Goal: Task Accomplishment & Management: Manage account settings

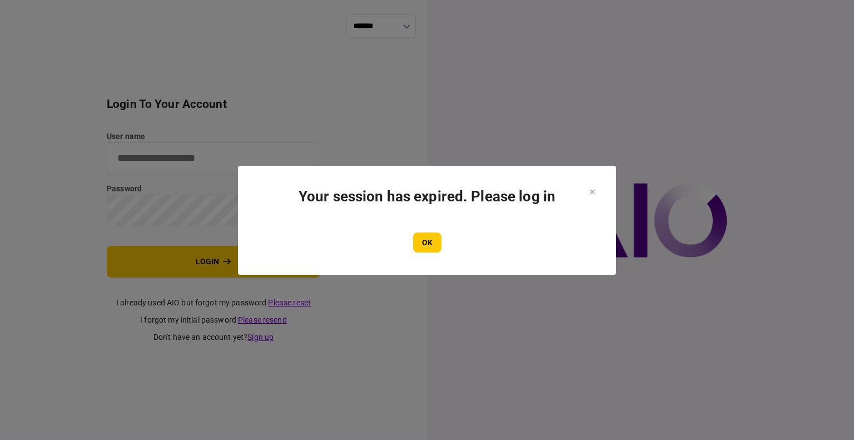
type input "****"
click at [411, 247] on div "OK" at bounding box center [426, 242] width 333 height 20
click at [420, 248] on button "OK" at bounding box center [427, 242] width 28 height 20
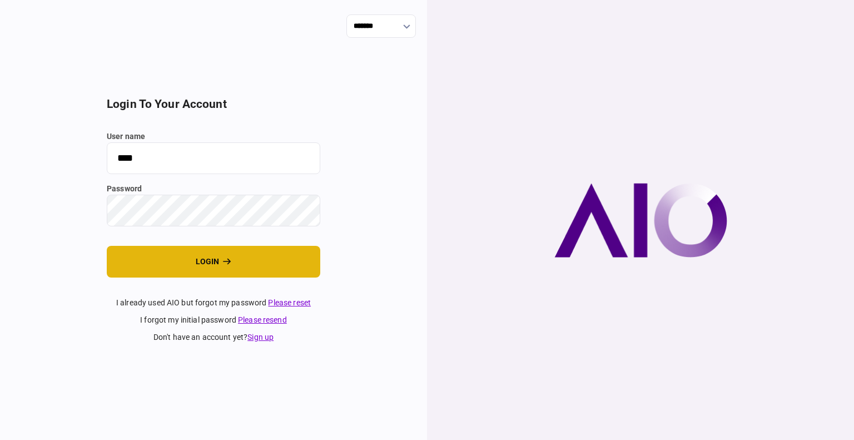
click at [178, 268] on button "login" at bounding box center [213, 262] width 213 height 32
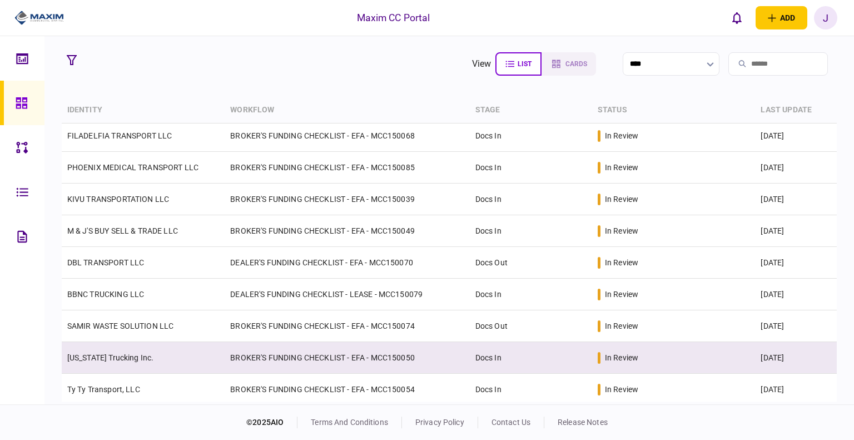
scroll to position [357, 0]
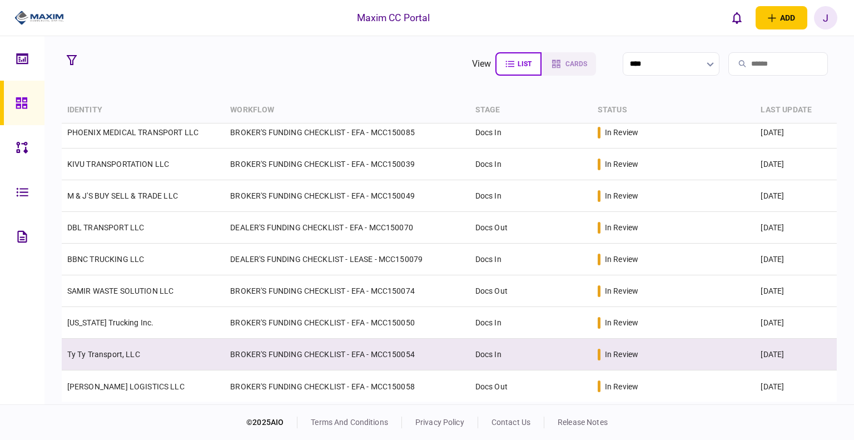
click at [109, 362] on td "Ty Ty Transport, LLC" at bounding box center [143, 354] width 163 height 32
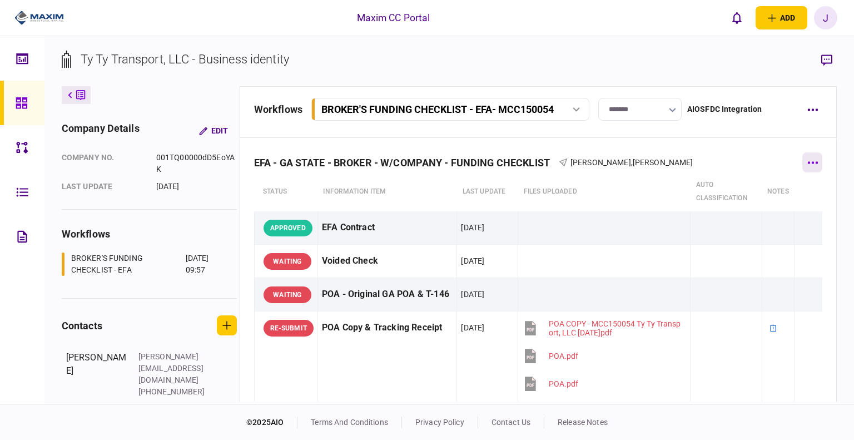
click at [802, 167] on button "button" at bounding box center [812, 162] width 20 height 20
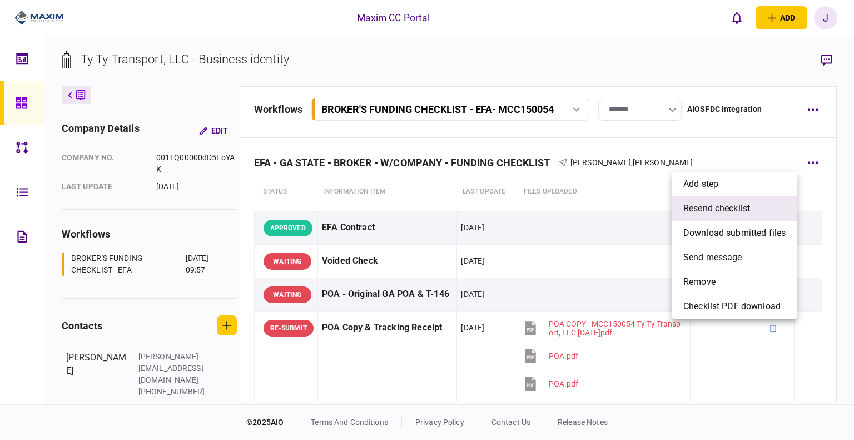
click at [719, 211] on span "resend checklist" at bounding box center [716, 208] width 67 height 13
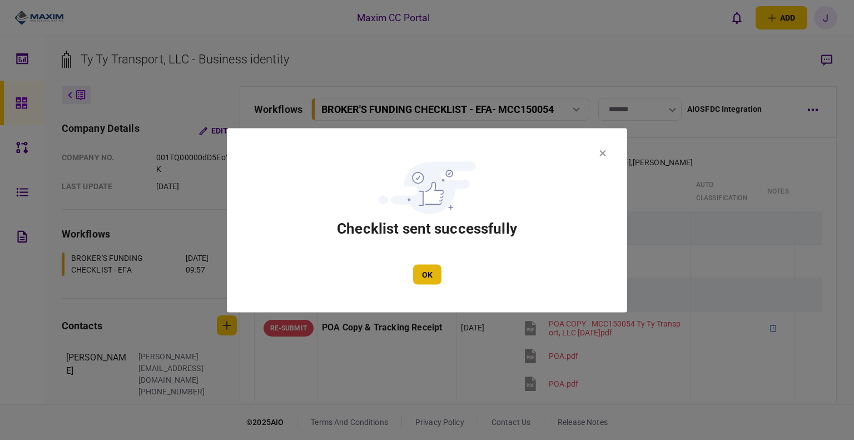
click at [431, 275] on button "OK" at bounding box center [427, 274] width 28 height 20
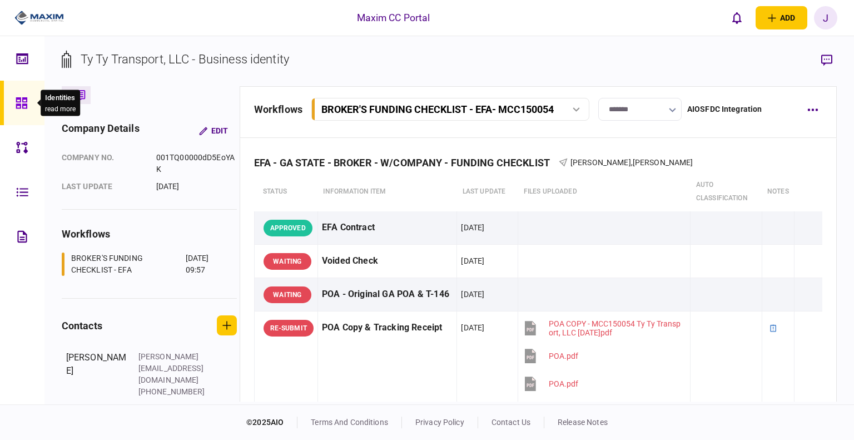
click at [27, 89] on div at bounding box center [25, 103] width 18 height 44
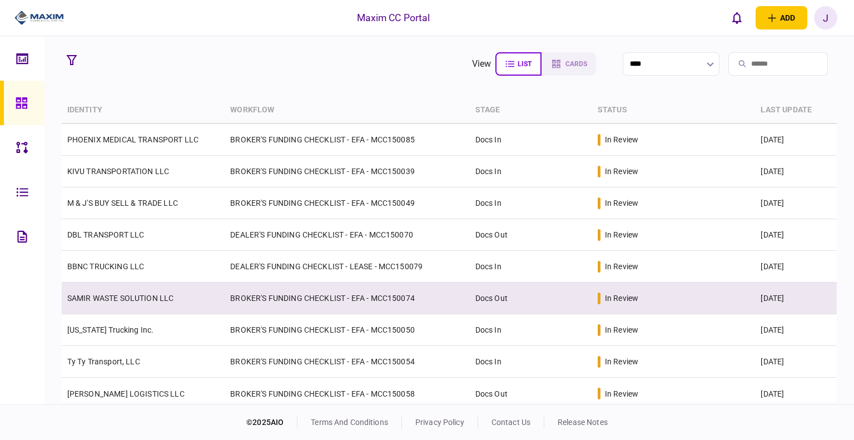
scroll to position [357, 0]
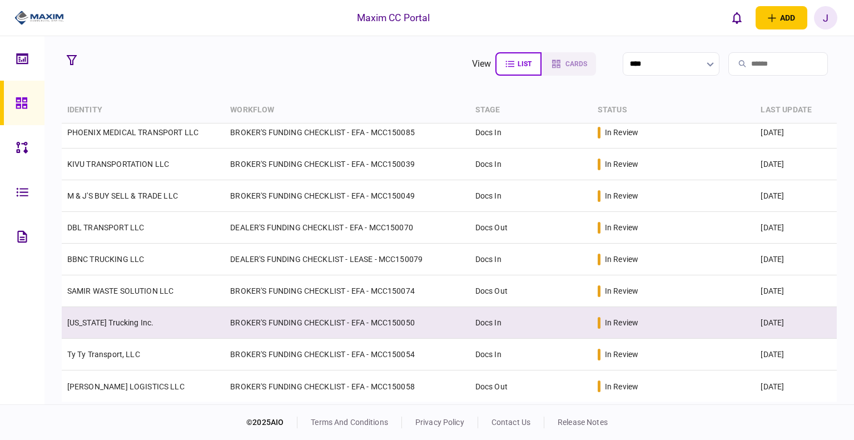
click at [118, 316] on td "[US_STATE] Trucking Inc." at bounding box center [143, 323] width 163 height 32
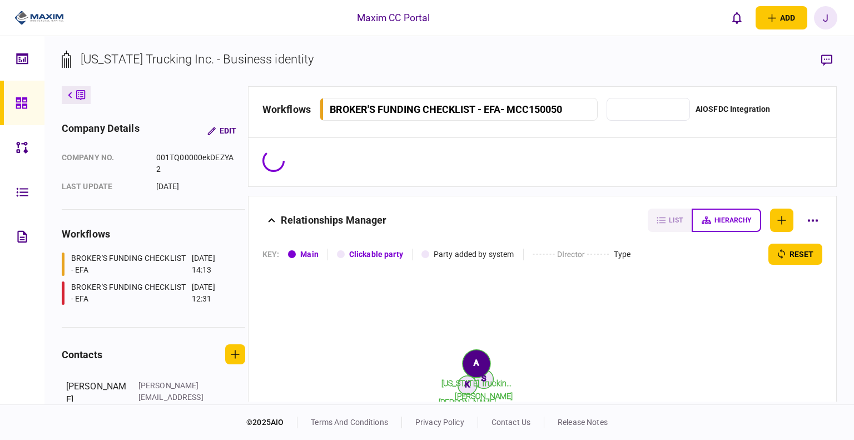
type input "*******"
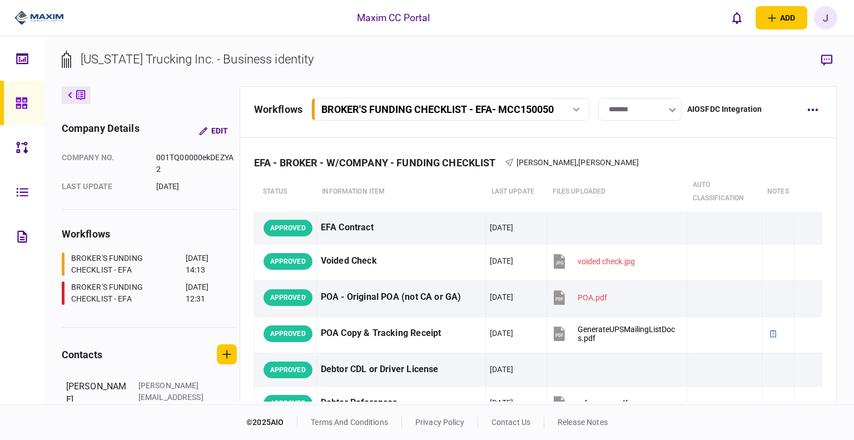
click at [29, 105] on div at bounding box center [25, 103] width 18 height 44
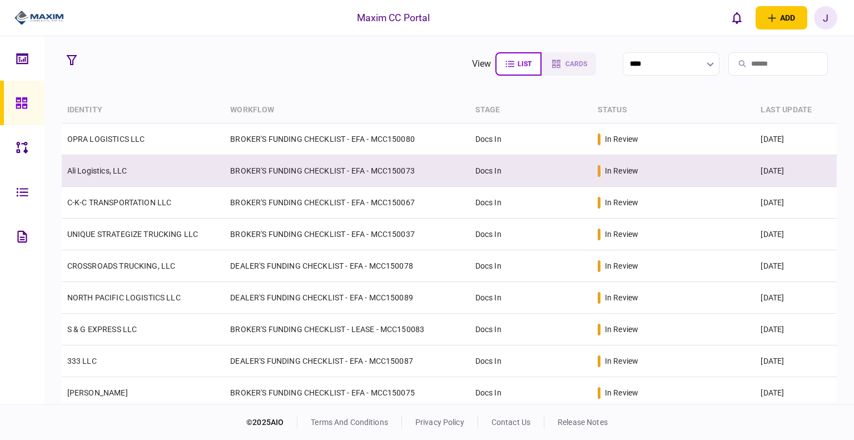
click at [103, 173] on link "Ali Logistics, LLC" at bounding box center [97, 170] width 60 height 9
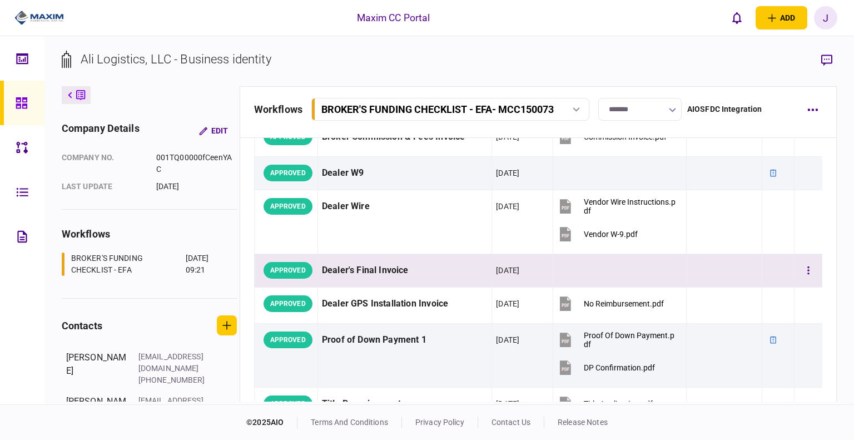
scroll to position [778, 0]
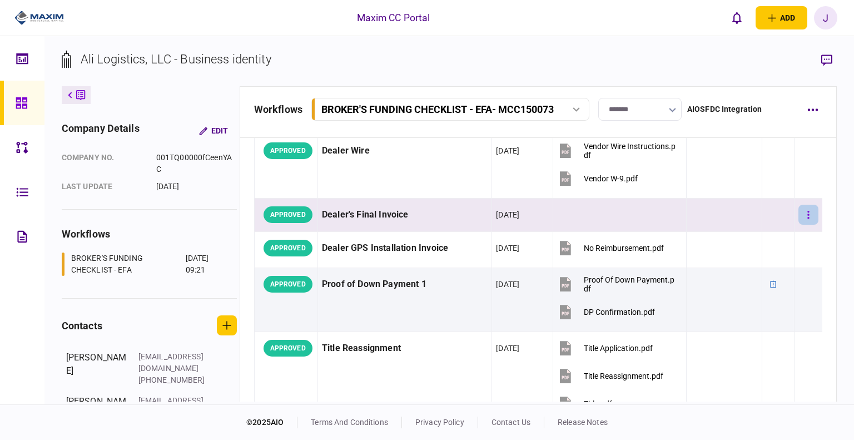
click at [798, 211] on button "button" at bounding box center [808, 215] width 20 height 20
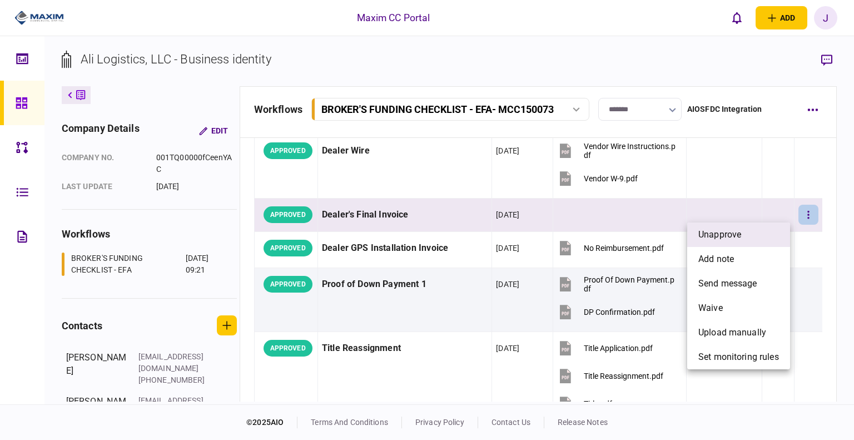
click at [730, 238] on span "unapprove" at bounding box center [719, 234] width 43 height 13
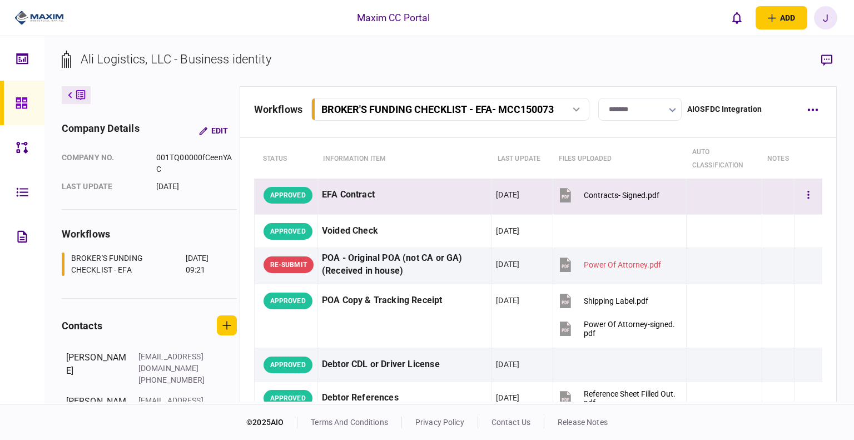
scroll to position [0, 0]
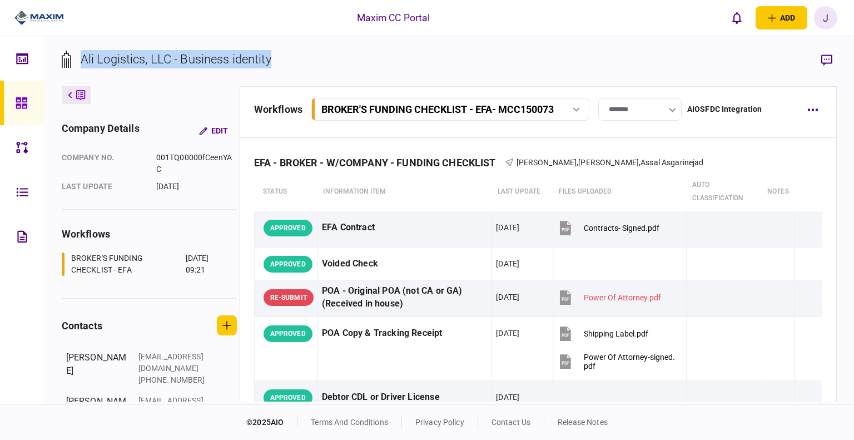
drag, startPoint x: 285, startPoint y: 61, endPoint x: 82, endPoint y: 58, distance: 202.9
click at [82, 58] on section "Ali Logistics, LLC - Business identity" at bounding box center [449, 68] width 775 height 36
click at [102, 55] on div "Ali Logistics, LLC - Business identity" at bounding box center [176, 59] width 191 height 18
click at [87, 63] on div "Ali Logistics, LLC - Business identity" at bounding box center [176, 59] width 191 height 18
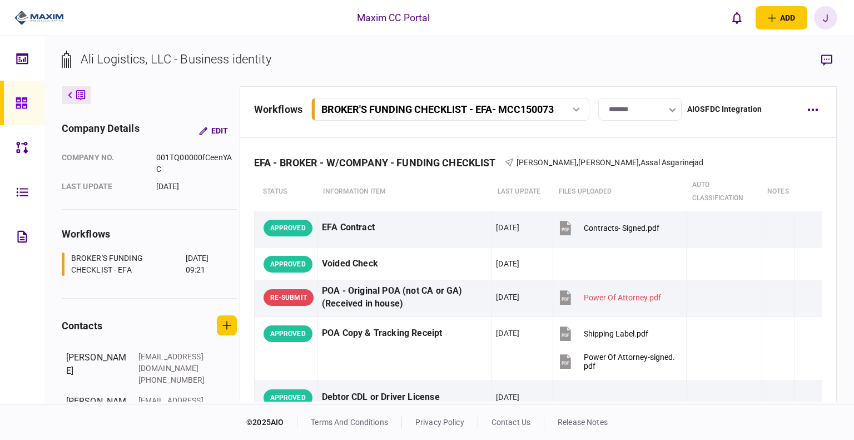
click at [134, 58] on div "Ali Logistics, LLC - Business identity" at bounding box center [176, 59] width 191 height 18
click at [151, 59] on div "Ali Logistics, LLC - Business identity" at bounding box center [176, 59] width 191 height 18
click at [226, 55] on div "Ali Logistics, LLC - Business identity" at bounding box center [176, 59] width 191 height 18
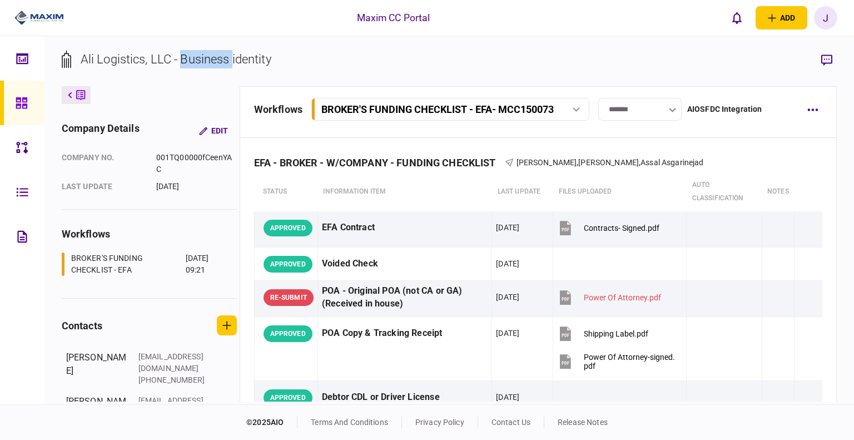
click at [226, 55] on div "Ali Logistics, LLC - Business identity" at bounding box center [176, 59] width 191 height 18
click at [276, 59] on section "Ali Logistics, LLC - Business identity" at bounding box center [449, 68] width 775 height 36
click at [258, 59] on div "Ali Logistics, LLC - Business identity" at bounding box center [176, 59] width 191 height 18
click at [220, 61] on div "Ali Logistics, LLC - Business identity" at bounding box center [176, 59] width 191 height 18
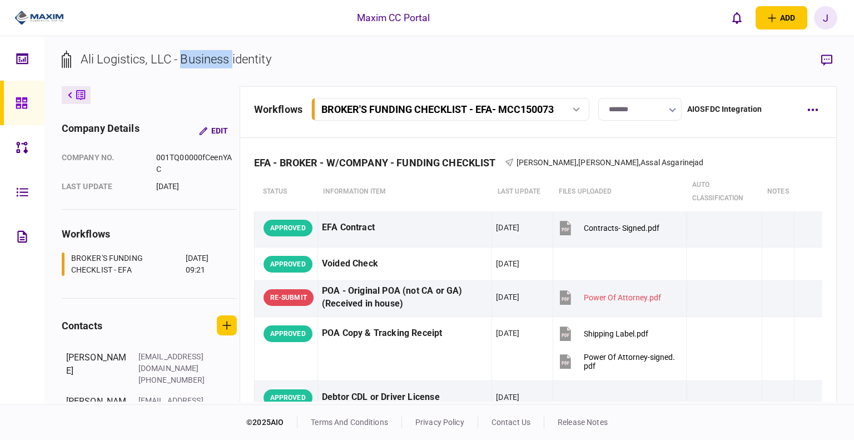
click at [220, 61] on div "Ali Logistics, LLC - Business identity" at bounding box center [176, 59] width 191 height 18
click at [121, 64] on div "Ali Logistics, LLC - Business identity" at bounding box center [176, 59] width 191 height 18
click at [165, 64] on div "Ali Logistics, LLC - Business identity" at bounding box center [176, 59] width 191 height 18
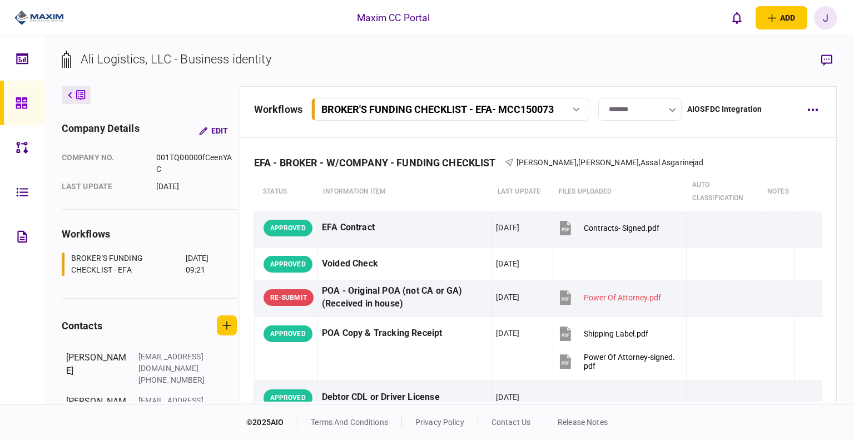
click at [197, 61] on div "Ali Logistics, LLC - Business identity" at bounding box center [176, 59] width 191 height 18
click at [262, 60] on div "Ali Logistics, LLC - Business identity" at bounding box center [176, 59] width 191 height 18
click at [210, 60] on div "Ali Logistics, LLC - Business identity" at bounding box center [176, 59] width 191 height 18
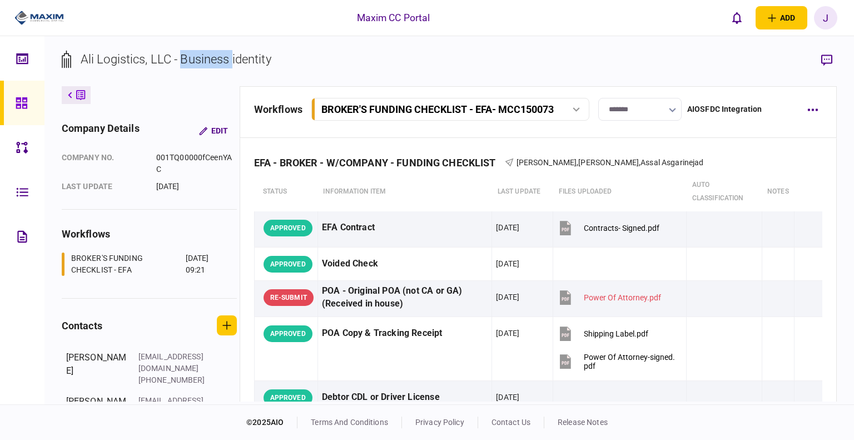
click at [210, 60] on div "Ali Logistics, LLC - Business identity" at bounding box center [176, 59] width 191 height 18
click at [166, 60] on div "Ali Logistics, LLC - Business identity" at bounding box center [176, 59] width 191 height 18
click at [123, 59] on div "Ali Logistics, LLC - Business identity" at bounding box center [176, 59] width 191 height 18
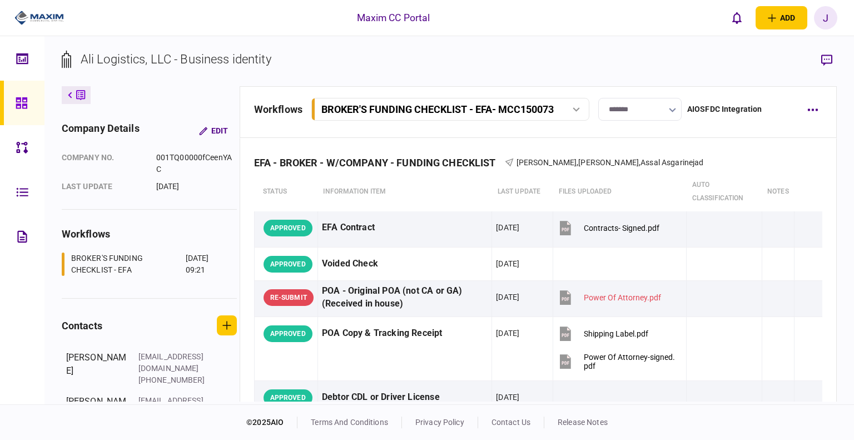
click at [91, 58] on div "Ali Logistics, LLC - Business identity" at bounding box center [176, 59] width 191 height 18
click at [120, 61] on div "Ali Logistics, LLC - Business identity" at bounding box center [176, 59] width 191 height 18
click at [163, 59] on div "Ali Logistics, LLC - Business identity" at bounding box center [176, 59] width 191 height 18
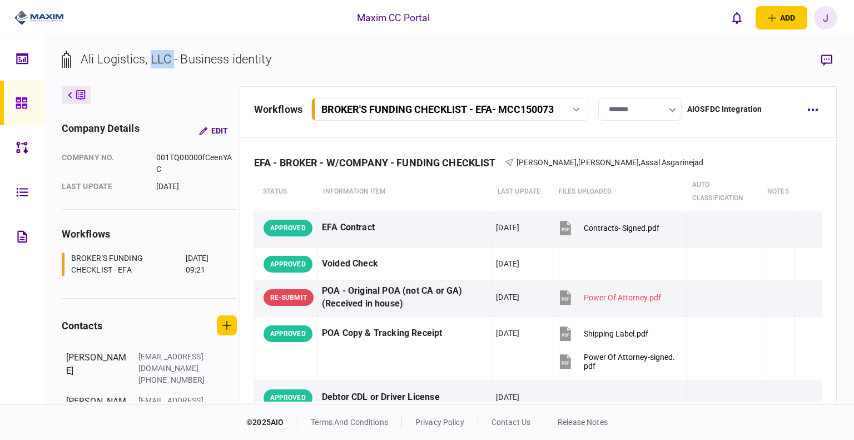
click at [163, 59] on div "Ali Logistics, LLC - Business identity" at bounding box center [176, 59] width 191 height 18
click at [219, 62] on div "Ali Logistics, LLC - Business identity" at bounding box center [176, 59] width 191 height 18
click at [244, 56] on div "Ali Logistics, LLC - Business identity" at bounding box center [176, 59] width 191 height 18
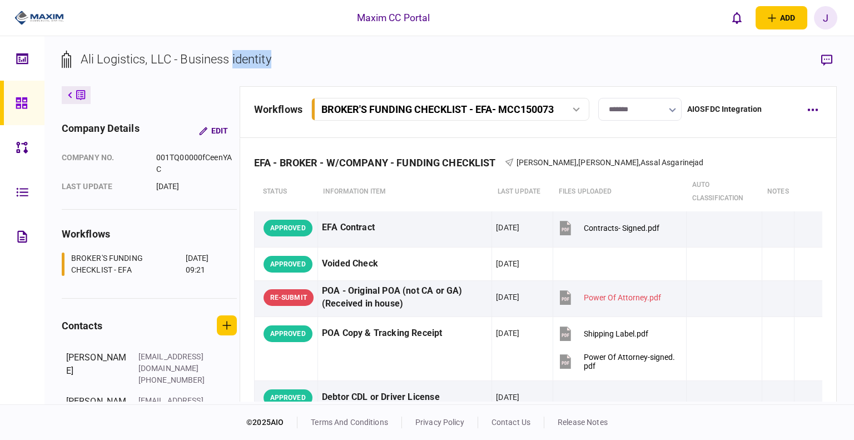
click at [276, 67] on section "Ali Logistics, LLC - Business identity" at bounding box center [449, 68] width 775 height 36
drag, startPoint x: 301, startPoint y: 62, endPoint x: 83, endPoint y: 57, distance: 218.5
click at [83, 57] on section "Ali Logistics, LLC - Business identity" at bounding box center [449, 68] width 775 height 36
click at [262, 57] on div "Ali Logistics, LLC - Business identity" at bounding box center [176, 59] width 191 height 18
drag, startPoint x: 286, startPoint y: 57, endPoint x: 81, endPoint y: 63, distance: 205.7
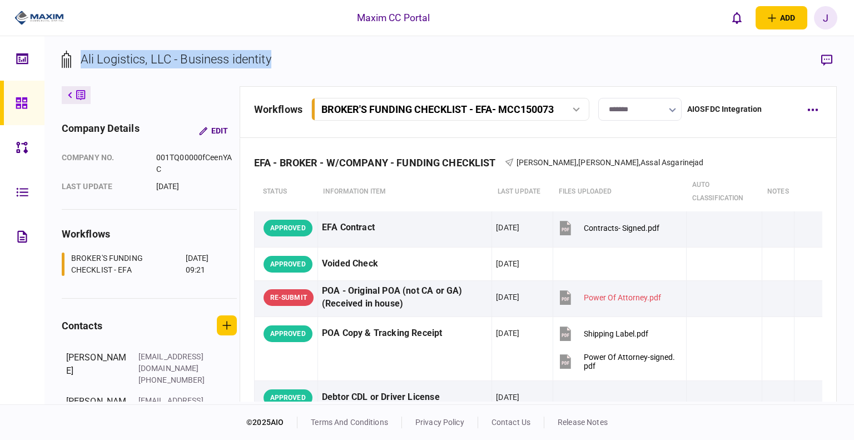
click at [81, 63] on section "Ali Logistics, LLC - Business identity" at bounding box center [449, 68] width 775 height 36
click at [111, 62] on div "Ali Logistics, LLC - Business identity" at bounding box center [176, 59] width 191 height 18
click at [129, 66] on div "Ali Logistics, LLC - Business identity" at bounding box center [176, 59] width 191 height 18
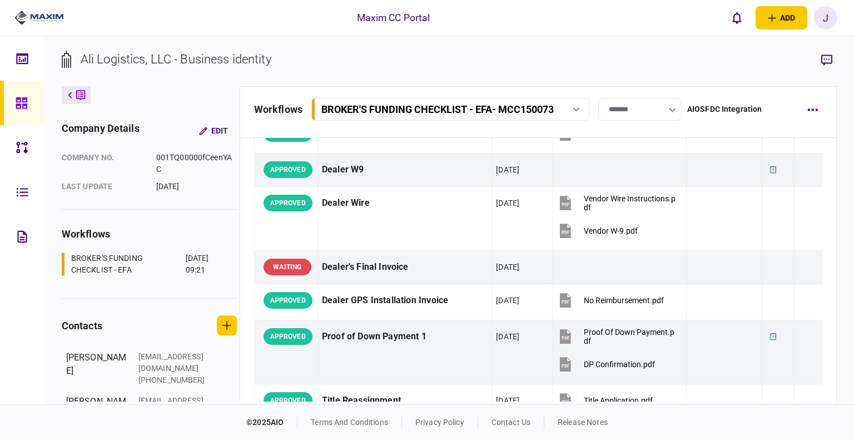
scroll to position [778, 0]
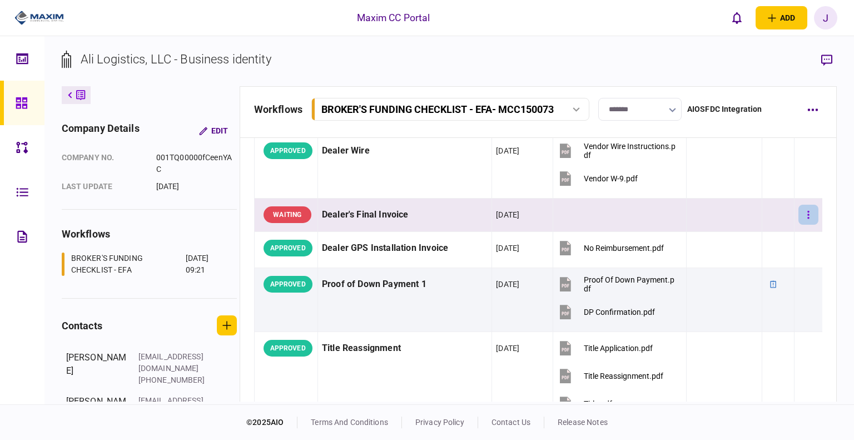
click at [798, 213] on button "button" at bounding box center [808, 215] width 20 height 20
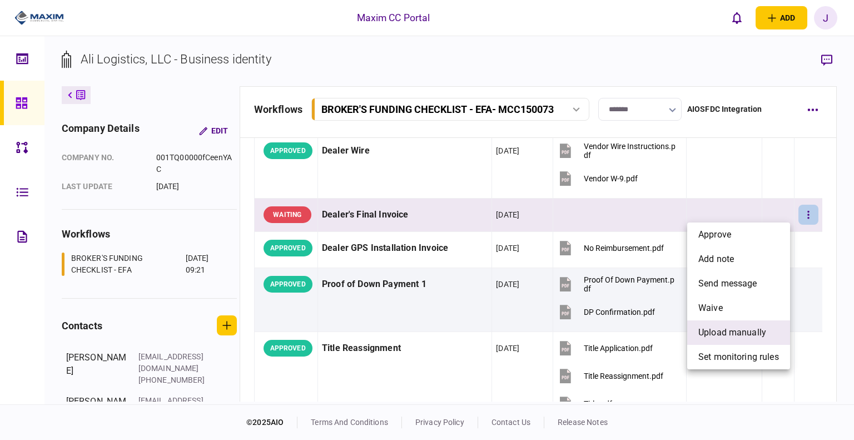
click at [733, 328] on span "upload manually" at bounding box center [732, 332] width 68 height 13
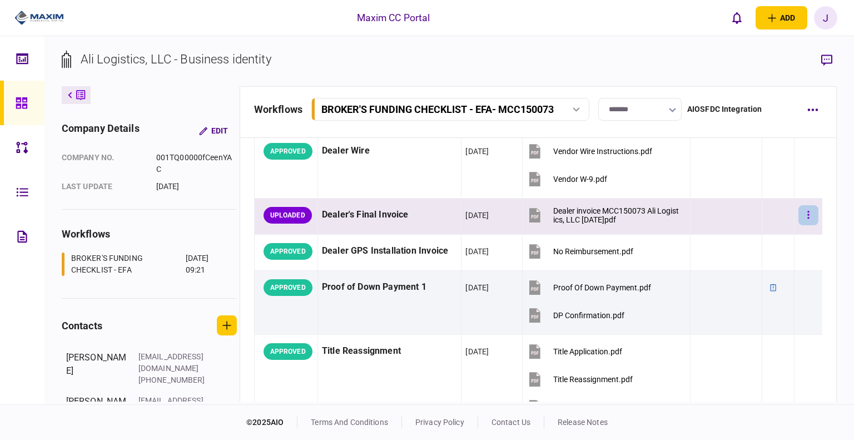
click at [802, 210] on button "button" at bounding box center [808, 215] width 20 height 20
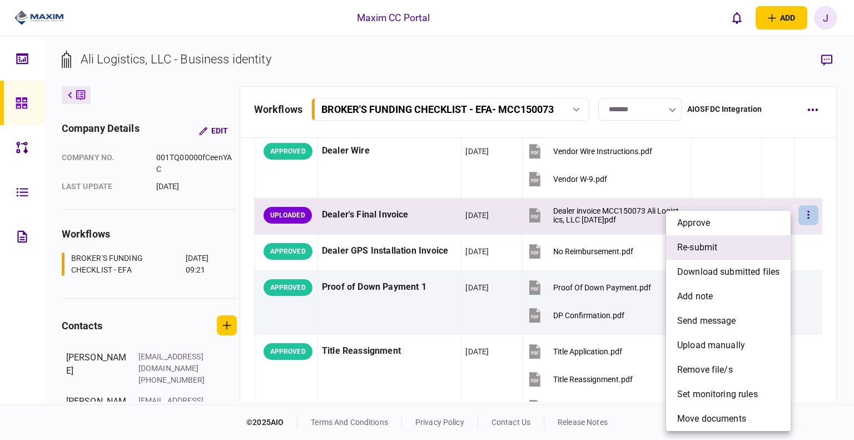
click at [730, 248] on li "re-submit" at bounding box center [728, 247] width 124 height 24
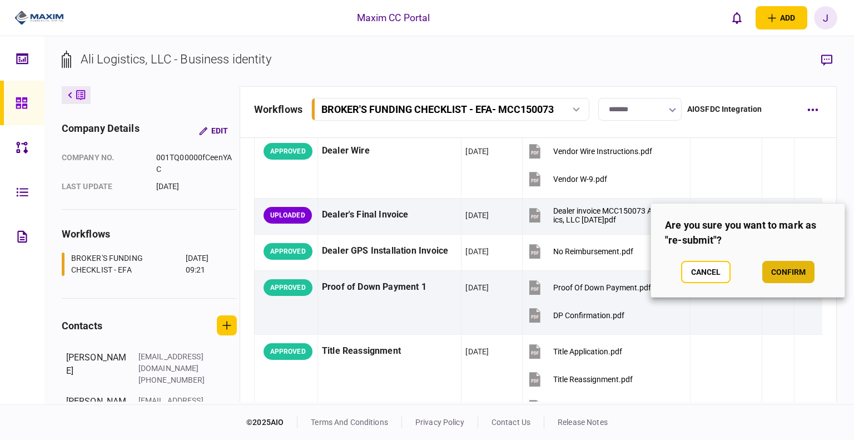
click at [785, 275] on button "confirm" at bounding box center [788, 272] width 52 height 22
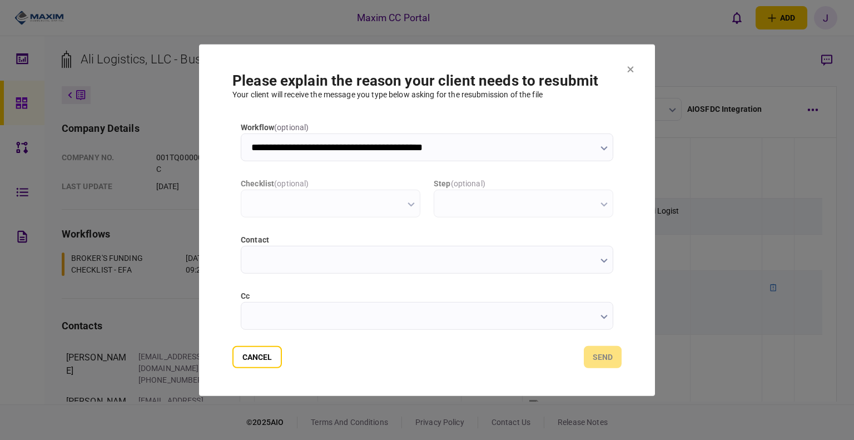
scroll to position [0, 0]
type input "**********"
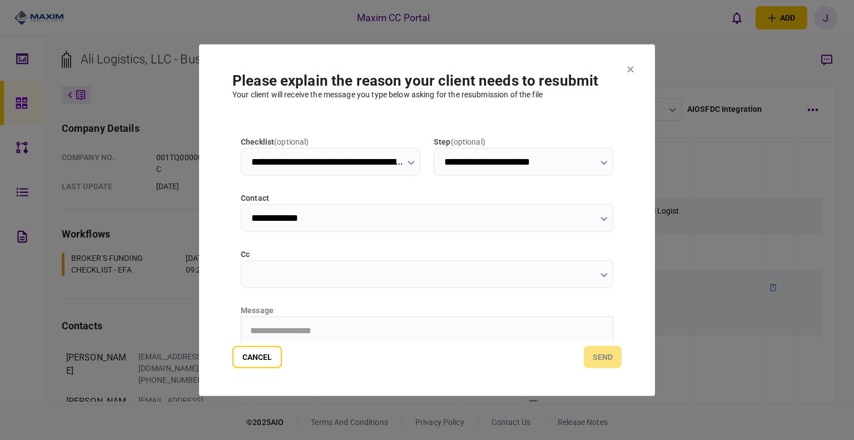
scroll to position [111, 0]
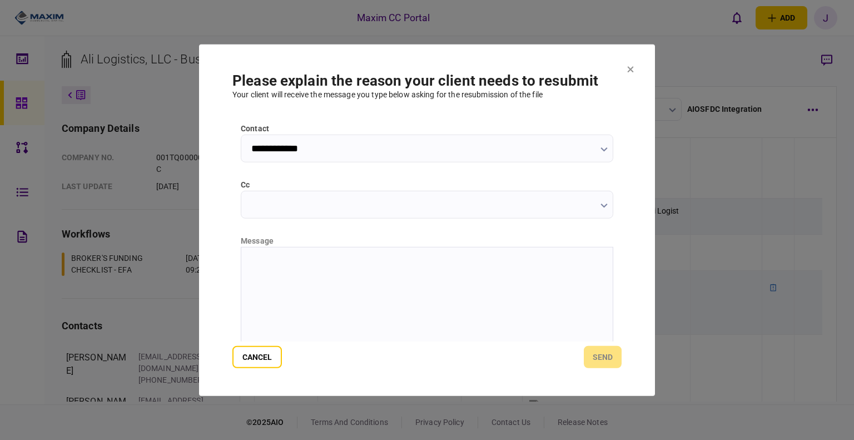
click at [281, 272] on html at bounding box center [426, 260] width 371 height 27
click at [610, 360] on button "send" at bounding box center [603, 357] width 38 height 22
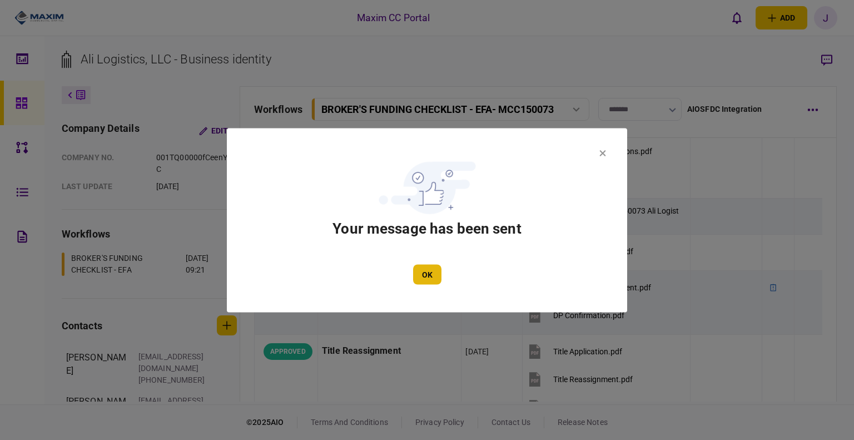
click at [427, 268] on button "OK" at bounding box center [427, 274] width 28 height 20
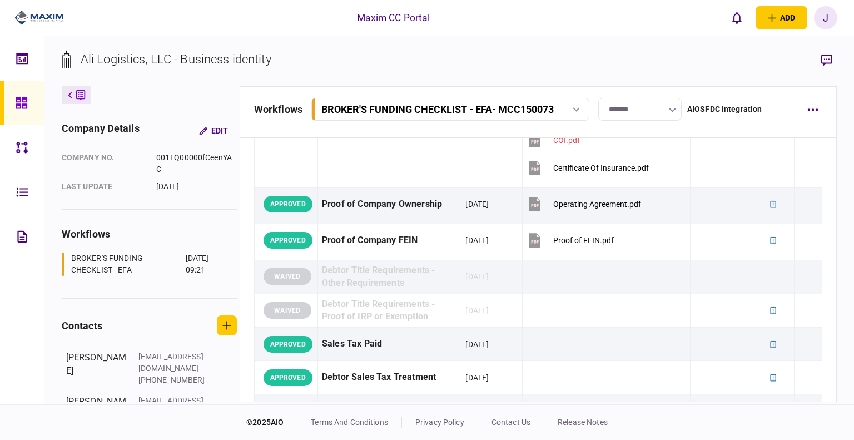
scroll to position [278, 0]
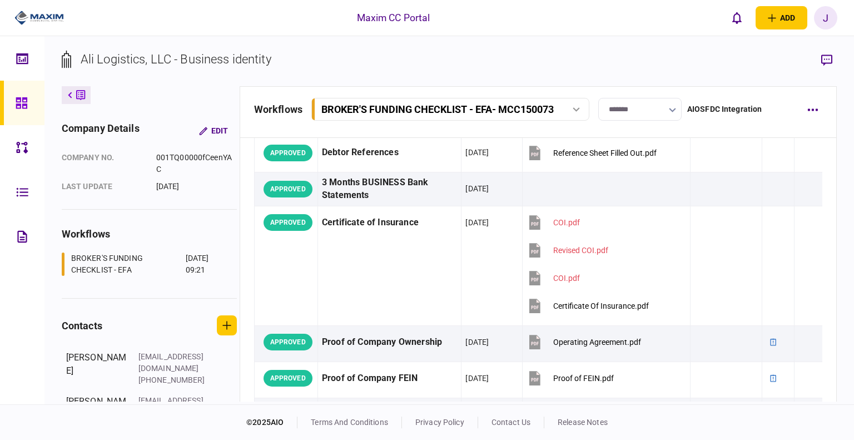
click at [20, 99] on icon at bounding box center [21, 102] width 11 height 11
